Goal: Transaction & Acquisition: Obtain resource

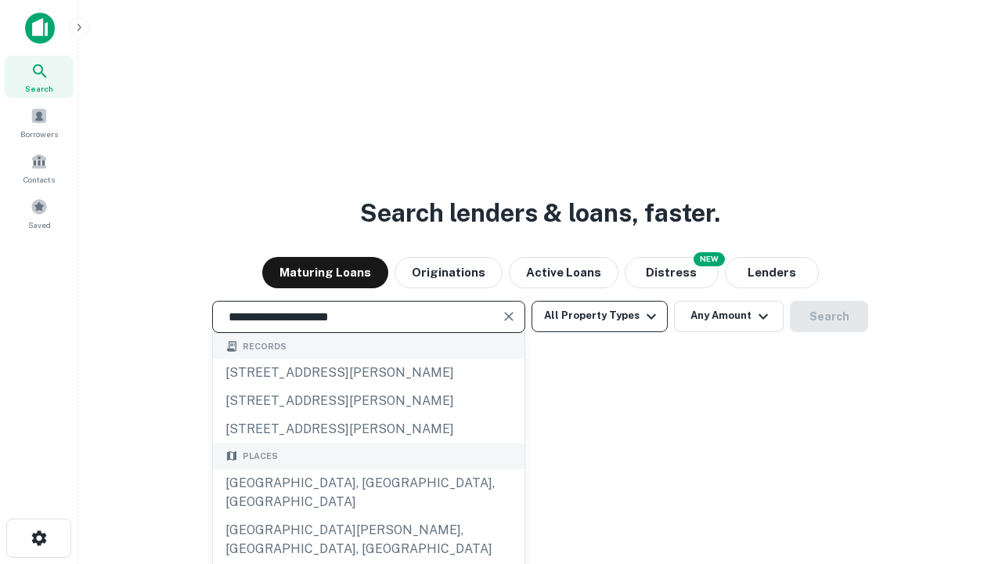
click at [368, 516] on div "[GEOGRAPHIC_DATA], [GEOGRAPHIC_DATA], [GEOGRAPHIC_DATA]" at bounding box center [369, 492] width 312 height 47
type input "**********"
click at [600, 316] on button "All Property Types" at bounding box center [600, 316] width 136 height 31
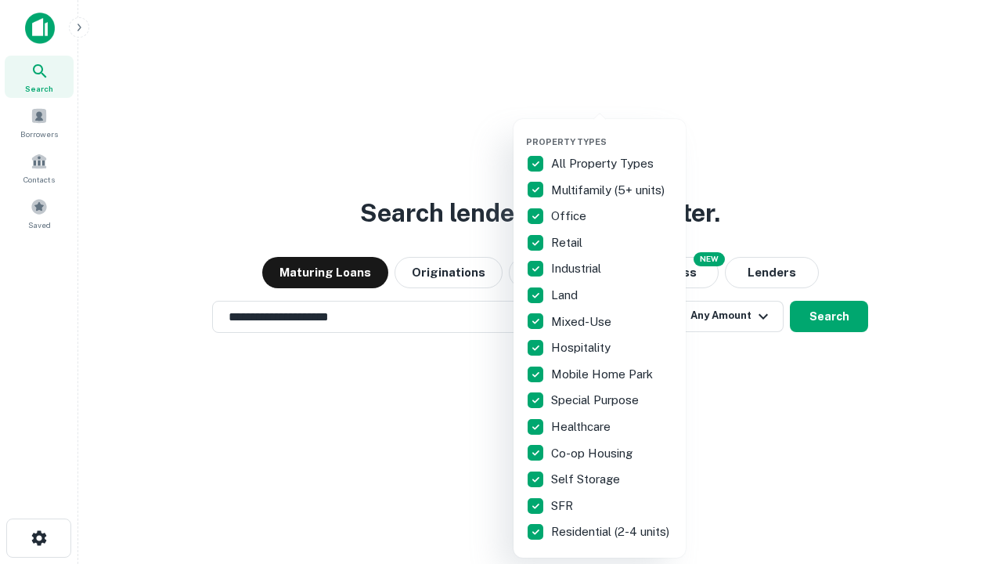
click at [612, 132] on button "button" at bounding box center [612, 132] width 172 height 1
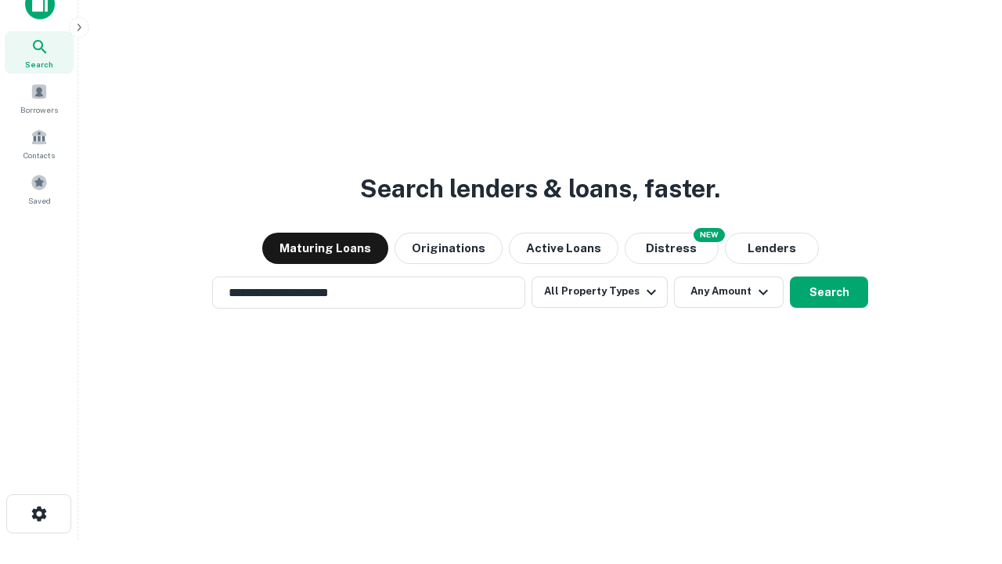
scroll to position [9, 189]
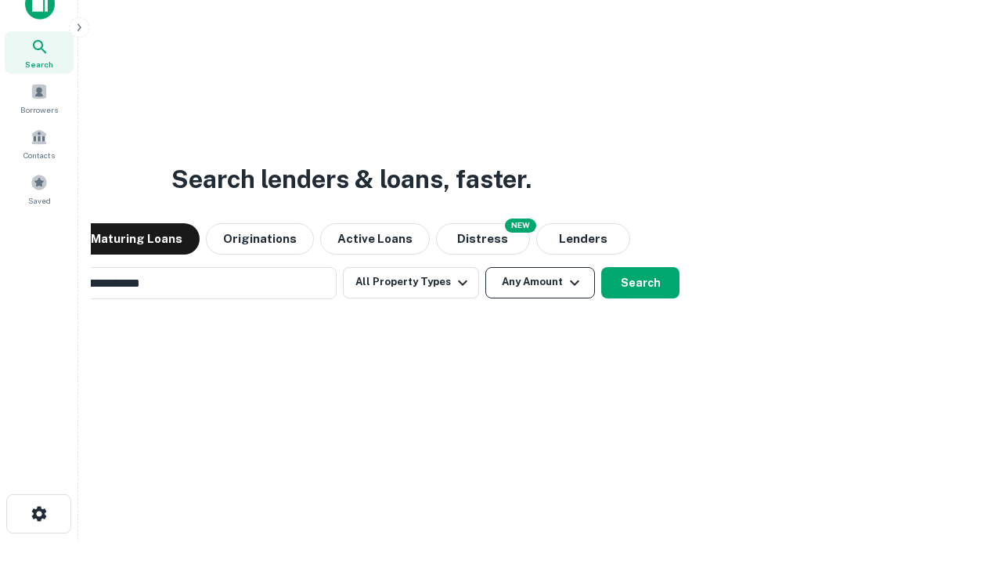
click at [486, 267] on button "Any Amount" at bounding box center [541, 282] width 110 height 31
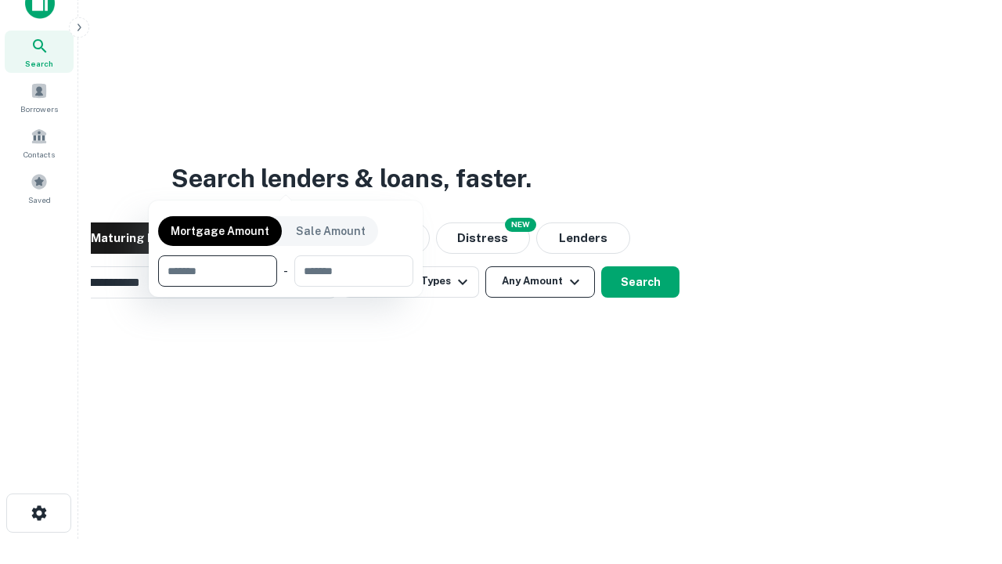
scroll to position [113, 443]
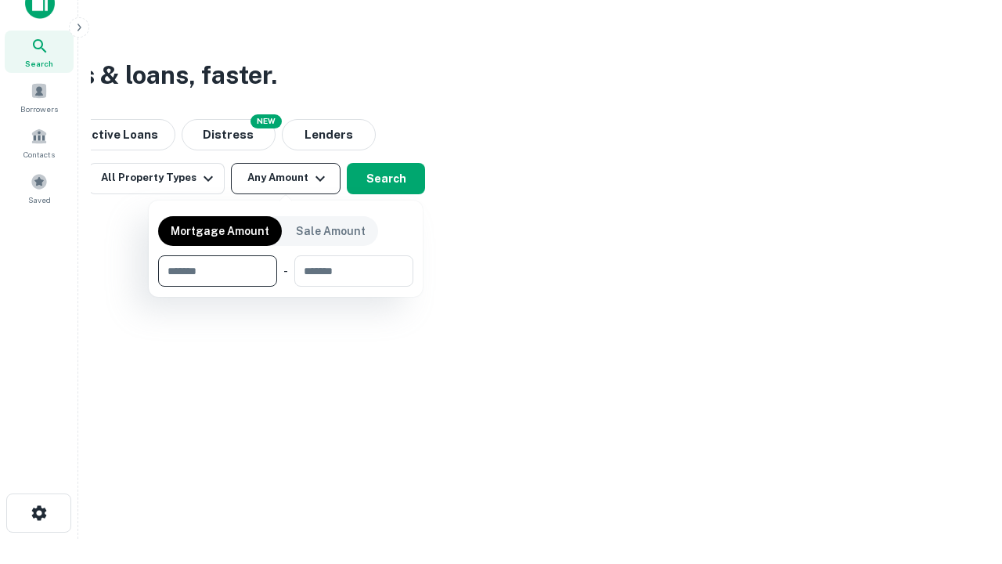
type input "*******"
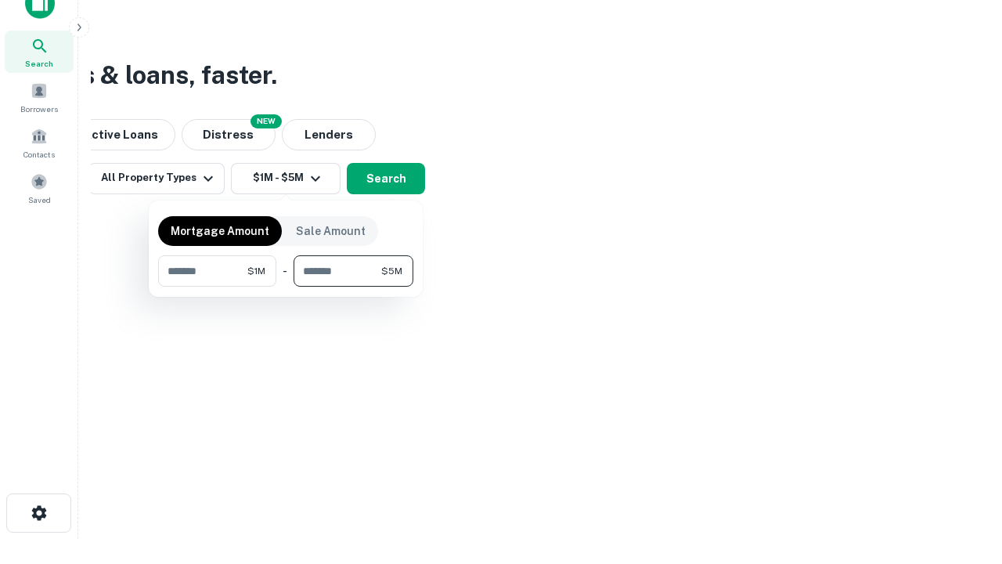
type input "*******"
click at [286, 287] on button "button" at bounding box center [285, 287] width 255 height 1
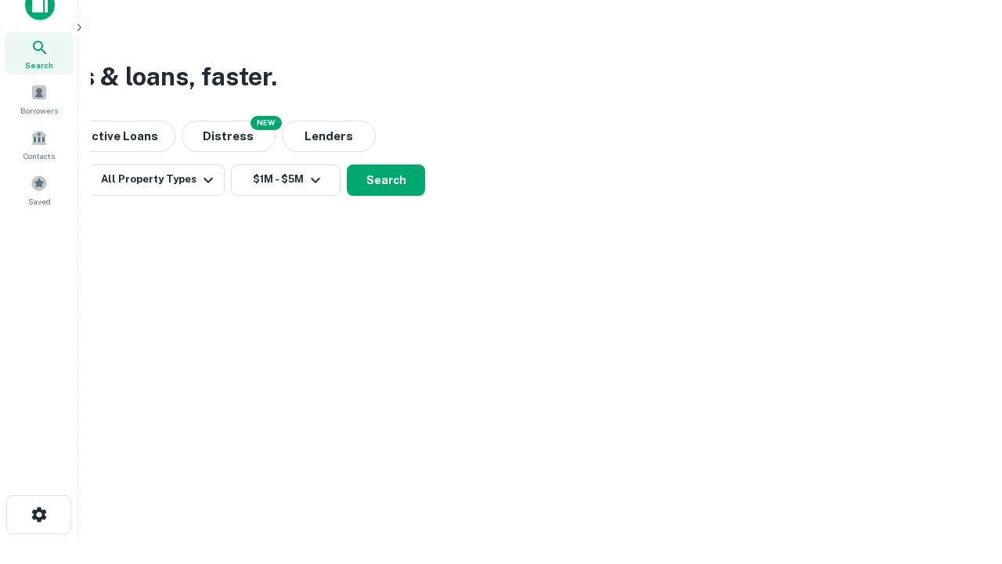
scroll to position [9, 289]
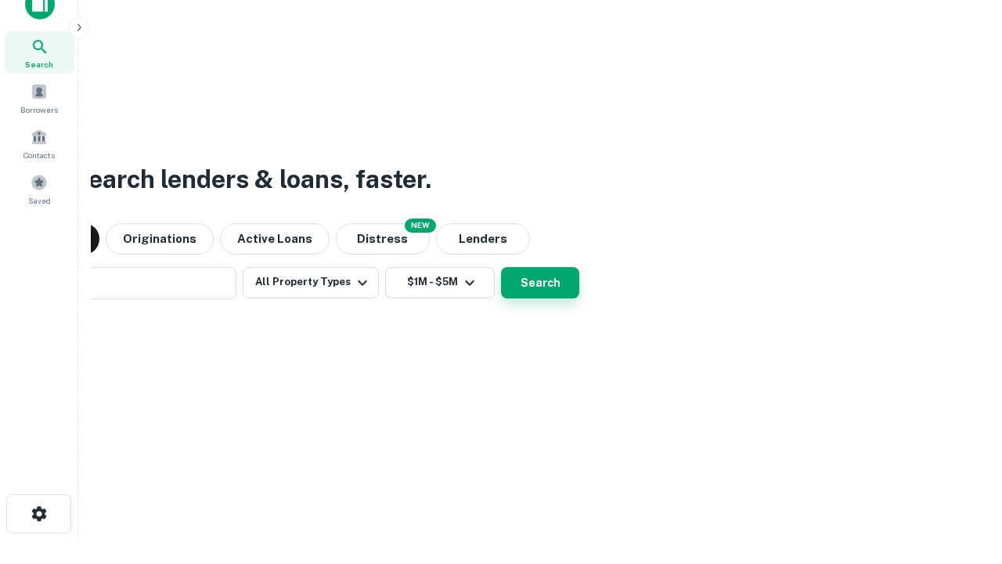
click at [501, 267] on button "Search" at bounding box center [540, 282] width 78 height 31
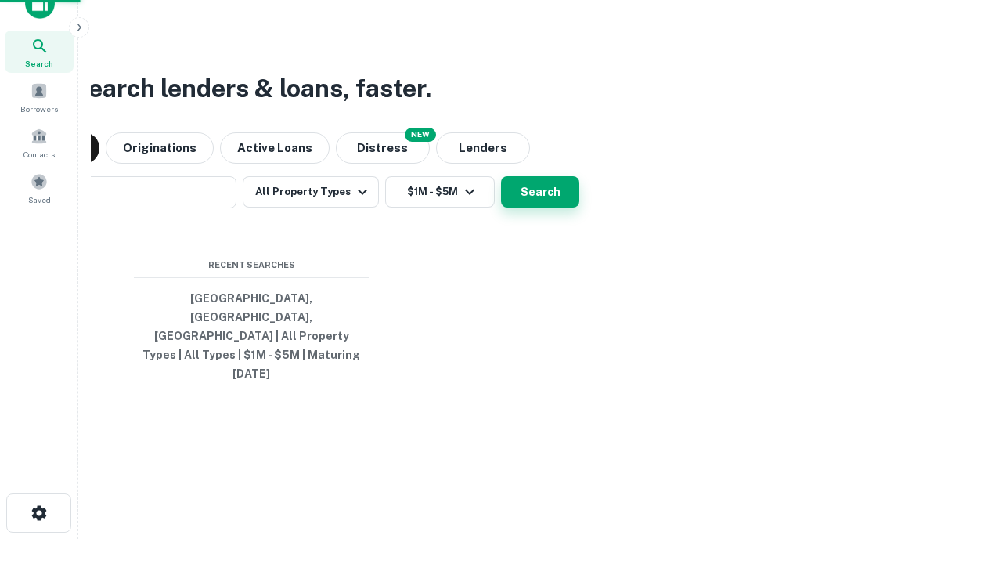
scroll to position [42, 443]
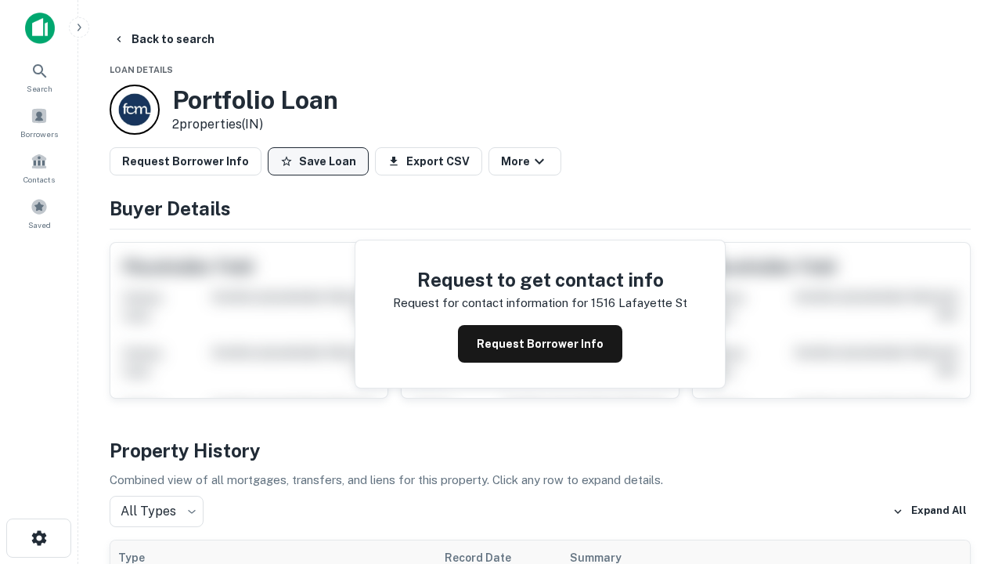
click at [318, 161] on button "Save Loan" at bounding box center [318, 161] width 101 height 28
click at [322, 161] on button "Loan Saved" at bounding box center [322, 161] width 108 height 28
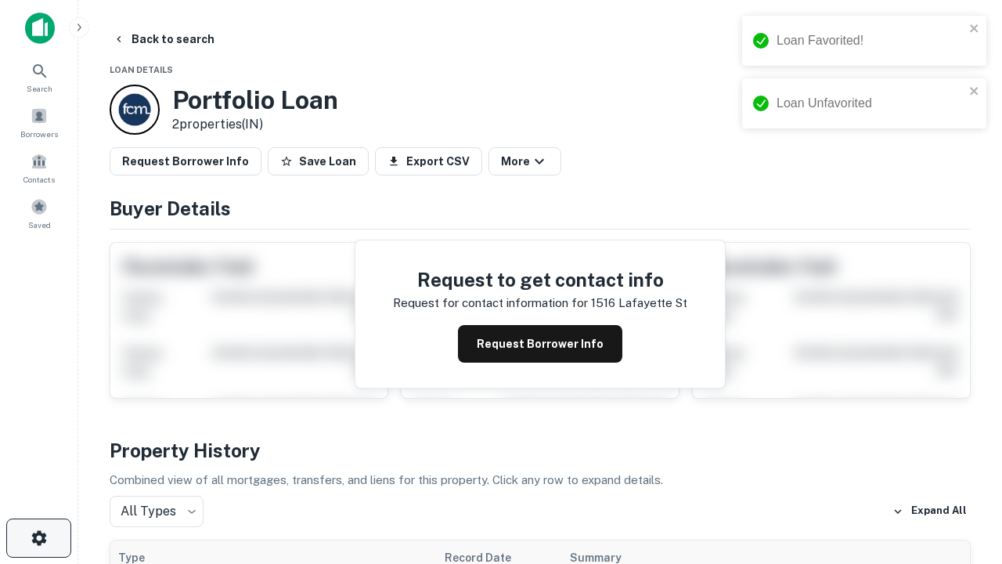
click at [38, 538] on icon "button" at bounding box center [39, 538] width 19 height 19
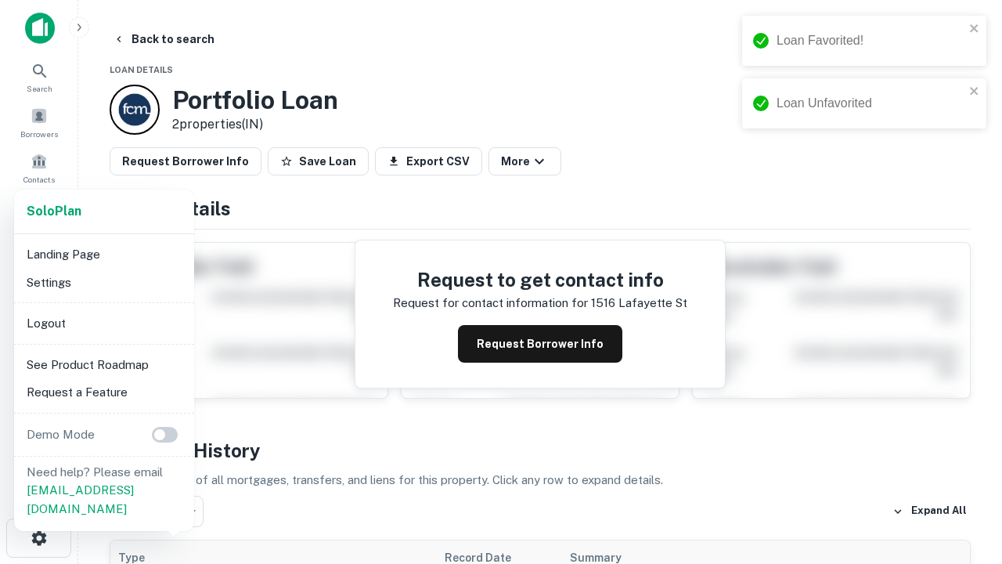
click at [103, 323] on li "Logout" at bounding box center [104, 323] width 168 height 28
